Goal: Information Seeking & Learning: Learn about a topic

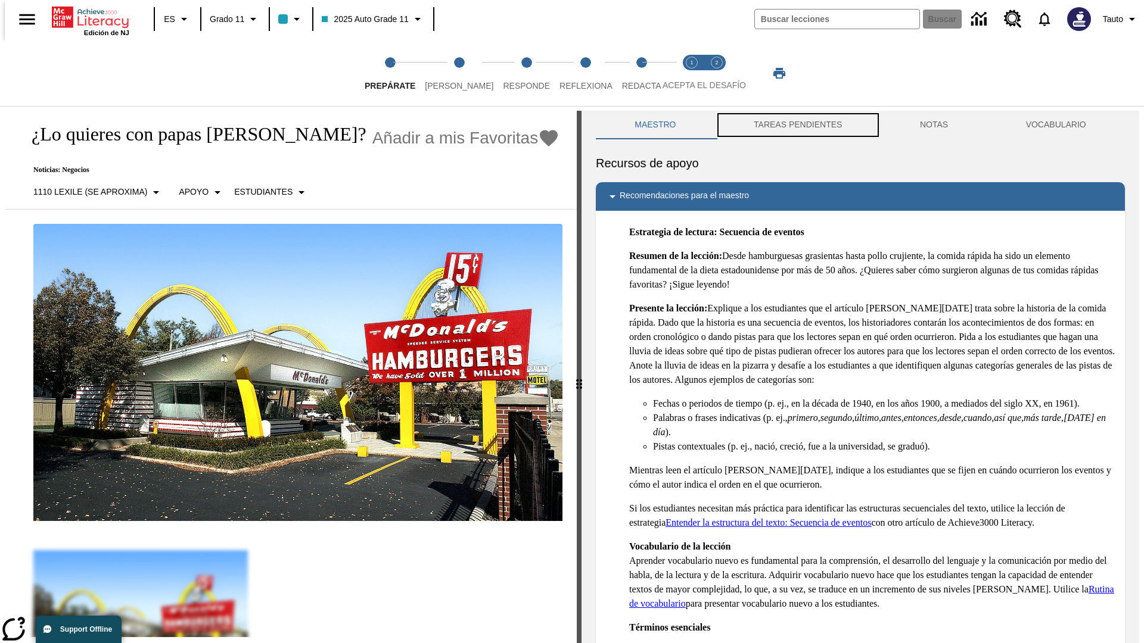
click at [797, 125] on button "TAREAS PENDIENTES" at bounding box center [798, 125] width 166 height 29
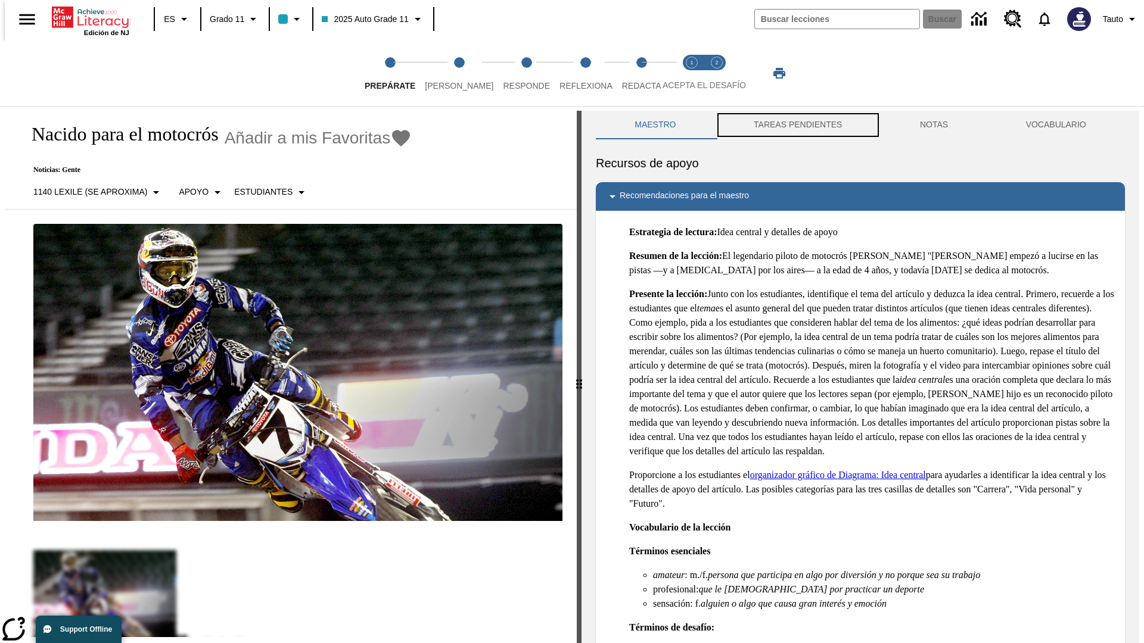
click at [797, 125] on button "TAREAS PENDIENTES" at bounding box center [798, 125] width 166 height 29
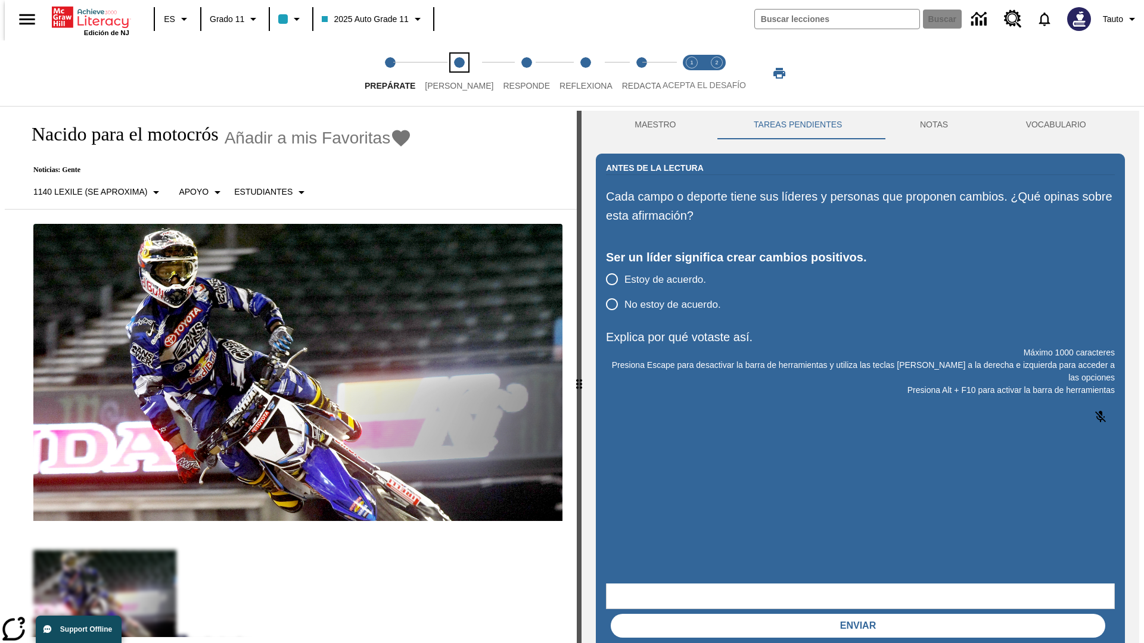
click at [449, 73] on span "[PERSON_NAME]" at bounding box center [459, 80] width 69 height 21
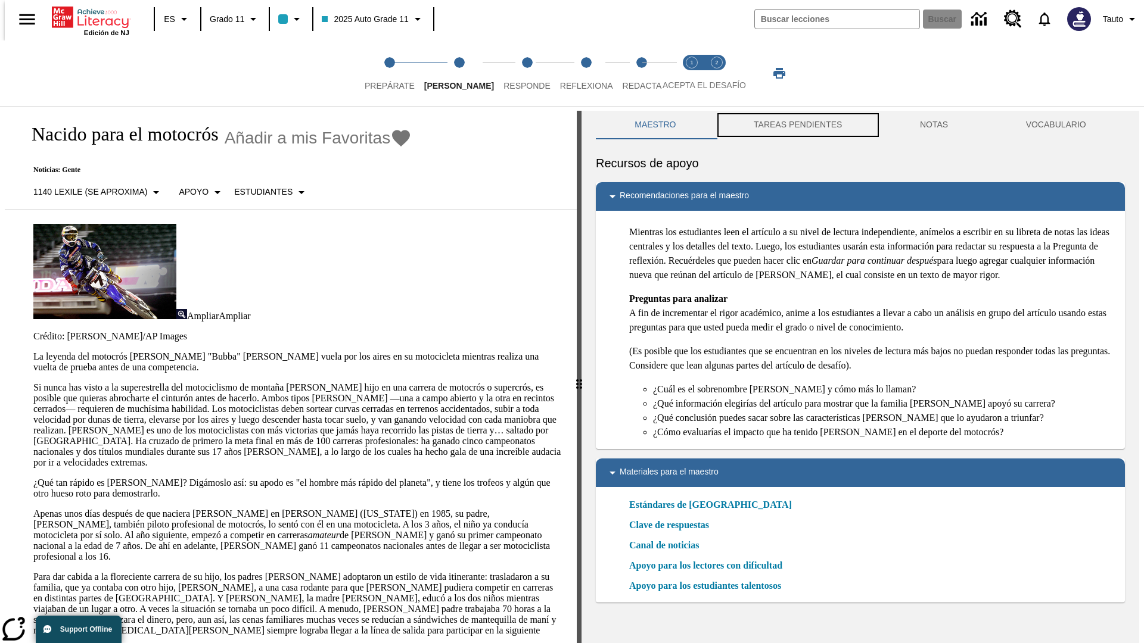
scroll to position [1, 0]
click at [797, 125] on button "TAREAS PENDIENTES" at bounding box center [798, 124] width 166 height 29
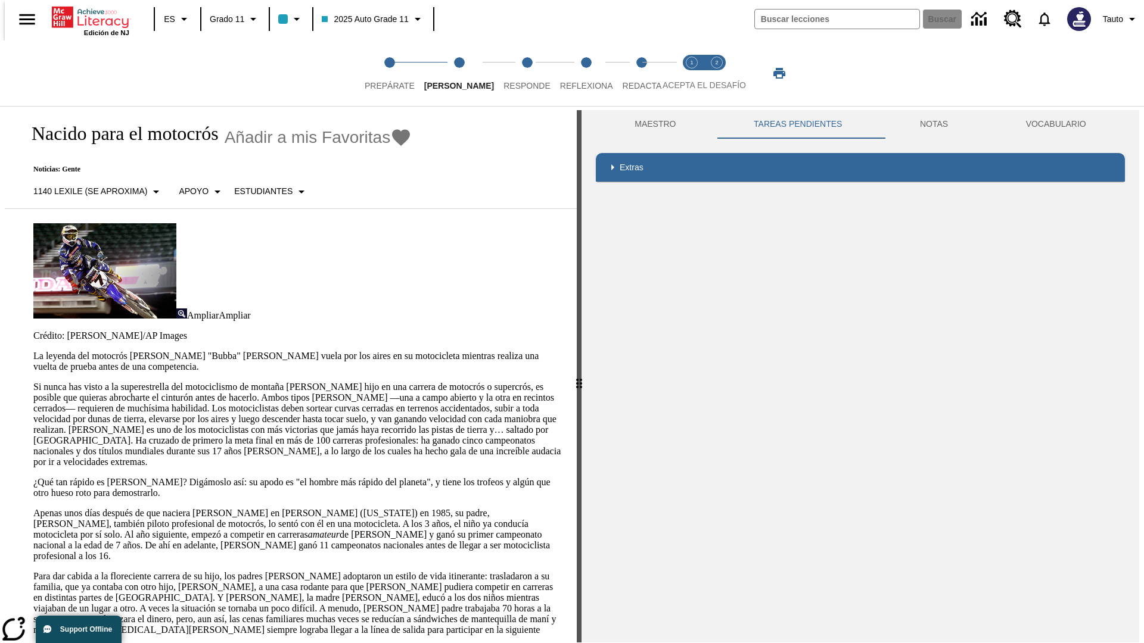
click at [33, 382] on p "Si nunca has visto a la superestrella del motociclismo de montaña [PERSON_NAME]…" at bounding box center [297, 425] width 529 height 86
